Goal: Information Seeking & Learning: Learn about a topic

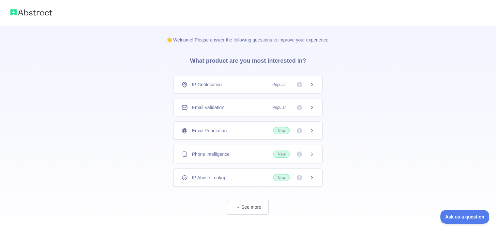
scroll to position [12, 0]
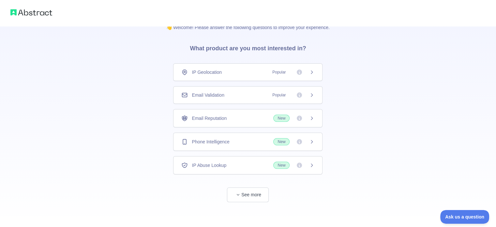
click at [314, 93] on icon at bounding box center [311, 94] width 5 height 5
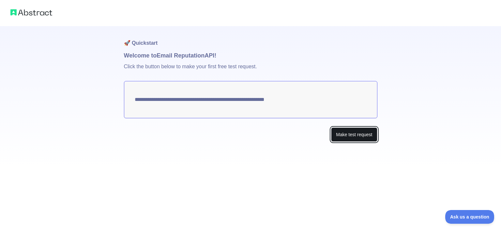
click at [355, 137] on button "Make test request" at bounding box center [354, 134] width 46 height 15
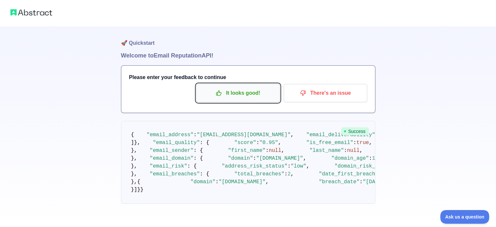
click at [253, 91] on p "It looks good!" at bounding box center [238, 92] width 74 height 11
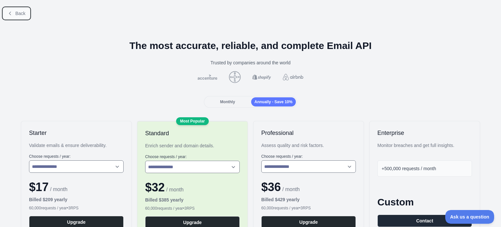
click at [20, 13] on span "Back" at bounding box center [20, 13] width 10 height 5
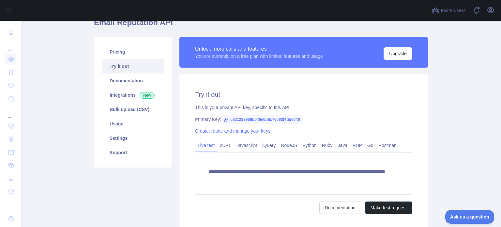
scroll to position [23, 0]
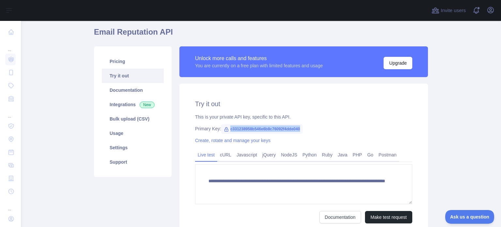
drag, startPoint x: 226, startPoint y: 128, endPoint x: 297, endPoint y: 123, distance: 71.0
click at [297, 123] on div "**********" at bounding box center [303, 160] width 248 height 155
copy span "c331238958b546e6b8c76092f4dde040"
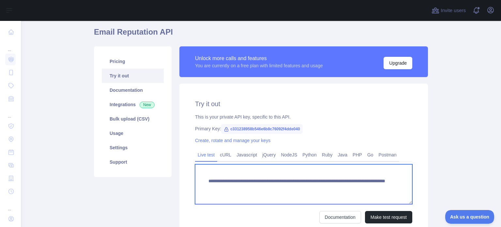
drag, startPoint x: 363, startPoint y: 186, endPoint x: 193, endPoint y: 181, distance: 170.3
click at [195, 181] on textarea "**********" at bounding box center [303, 184] width 217 height 40
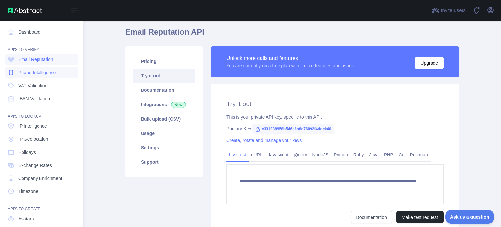
click at [51, 73] on span "Phone Intelligence" at bounding box center [36, 72] width 37 height 7
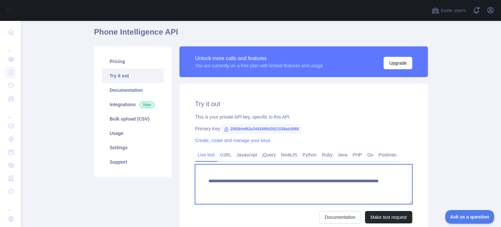
drag, startPoint x: 353, startPoint y: 186, endPoint x: 199, endPoint y: 182, distance: 154.2
click at [199, 182] on textarea "**********" at bounding box center [303, 184] width 217 height 40
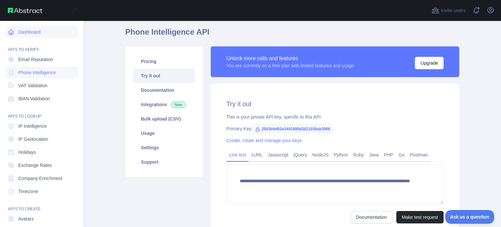
click at [27, 30] on link "Dashboard" at bounding box center [41, 32] width 73 height 12
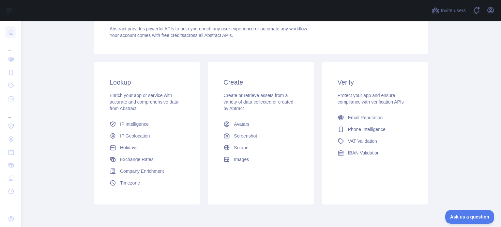
scroll to position [73, 0]
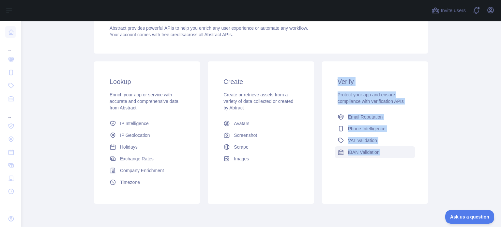
drag, startPoint x: 333, startPoint y: 73, endPoint x: 381, endPoint y: 154, distance: 94.5
click at [381, 154] on div "Verify Protect your app and ensure compliance with verification APIs Email Repu…" at bounding box center [375, 117] width 106 height 112
copy div "Verify Protect your app and ensure compliance with verification APIs Email Repu…"
